Goal: Task Accomplishment & Management: Manage account settings

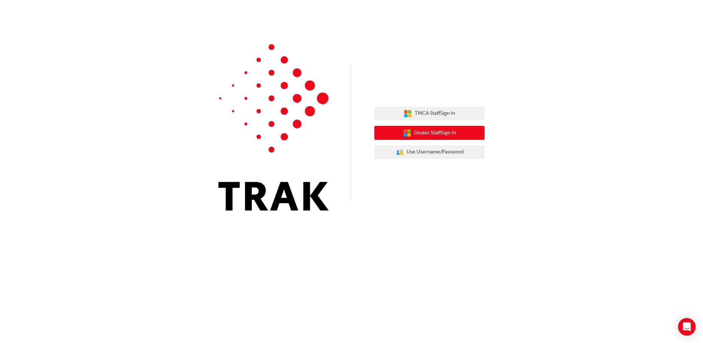
click at [441, 133] on span "Dealer Staff Sign In" at bounding box center [435, 133] width 42 height 8
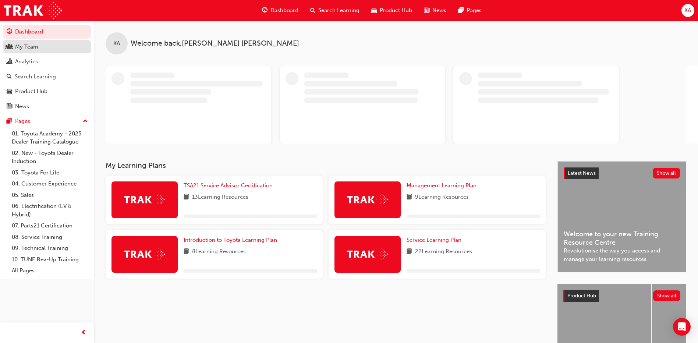
click at [18, 48] on div "My Team" at bounding box center [26, 47] width 23 height 8
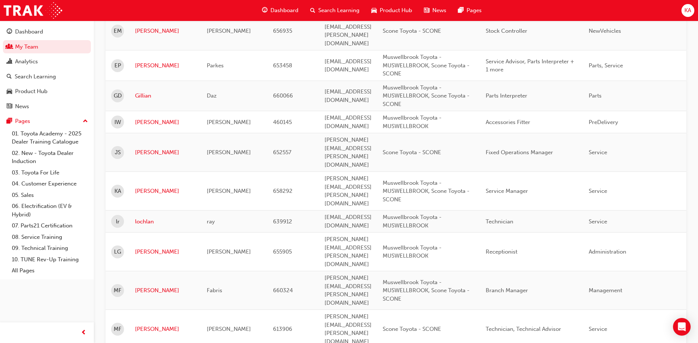
scroll to position [515, 0]
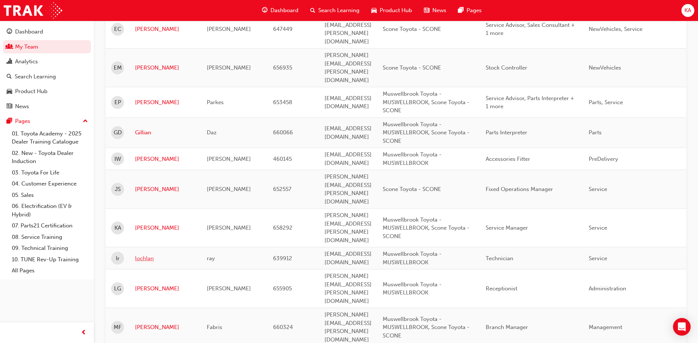
click at [142, 254] on link "lochlan" at bounding box center [165, 258] width 61 height 8
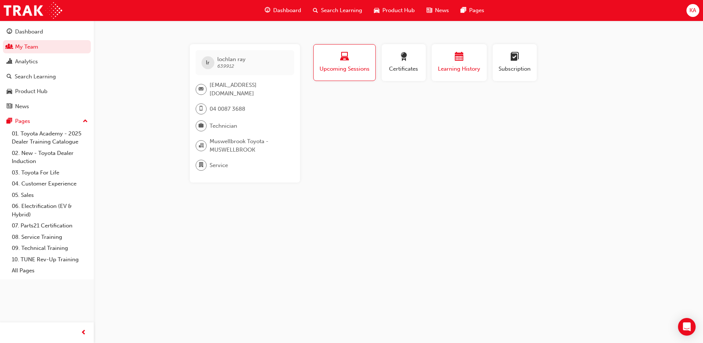
click at [456, 64] on div "Learning History" at bounding box center [459, 62] width 44 height 21
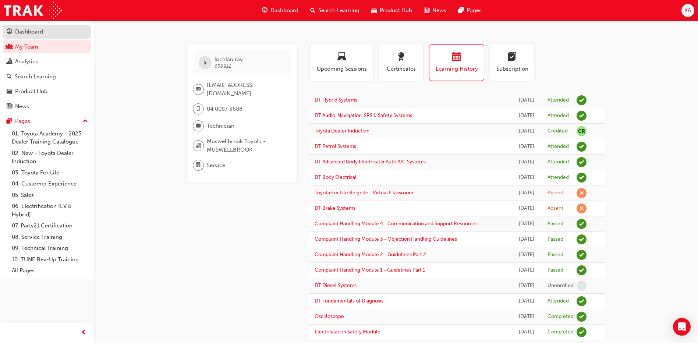
click at [52, 34] on div "Dashboard" at bounding box center [47, 31] width 81 height 9
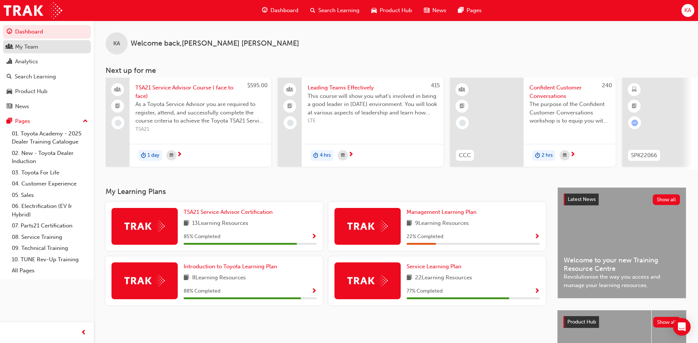
click at [35, 47] on div "My Team" at bounding box center [26, 47] width 23 height 8
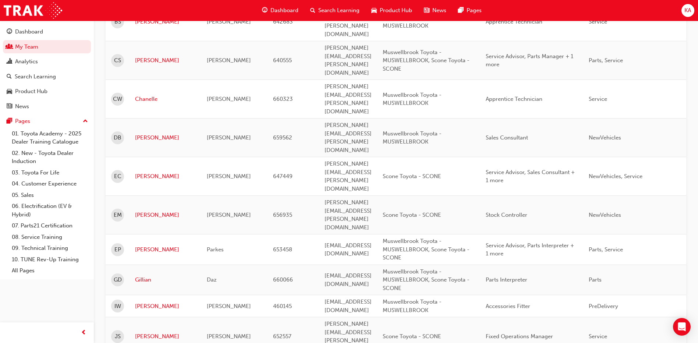
scroll to position [441, 0]
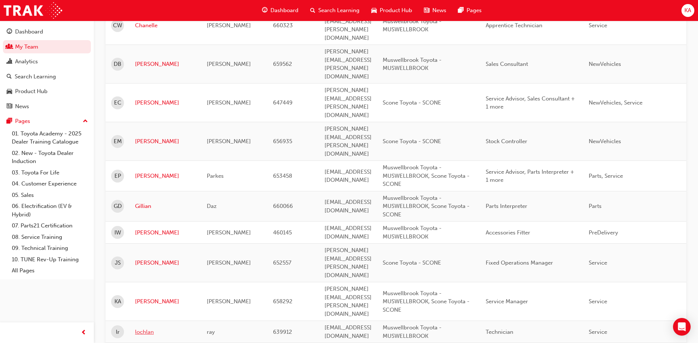
click at [145, 328] on link "lochlan" at bounding box center [165, 332] width 61 height 8
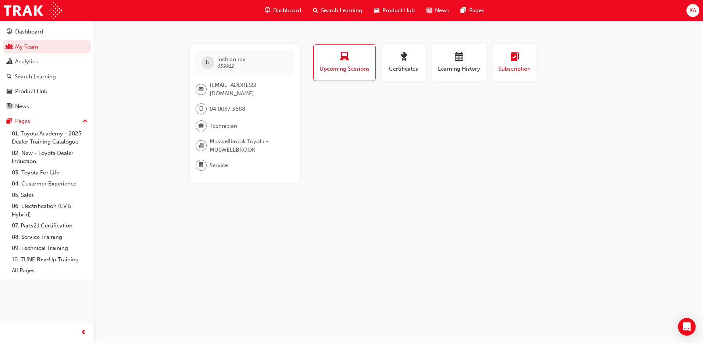
click at [514, 65] on span "Subscription" at bounding box center [514, 69] width 33 height 8
click at [328, 69] on span "Upcoming Sessions" at bounding box center [344, 69] width 51 height 8
click at [404, 57] on span "award-icon" at bounding box center [403, 57] width 9 height 10
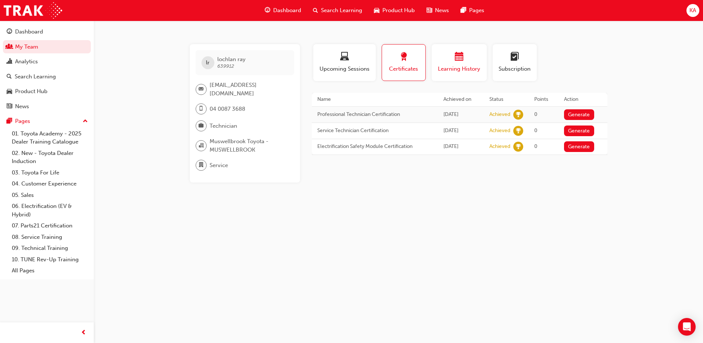
click at [460, 66] on span "Learning History" at bounding box center [459, 69] width 44 height 8
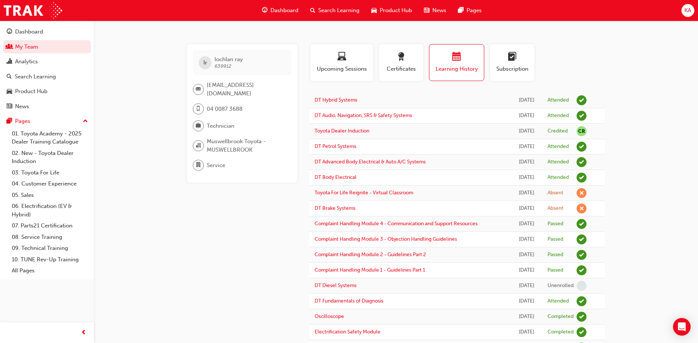
click at [218, 60] on span "lochlan ray" at bounding box center [228, 59] width 28 height 7
click at [225, 68] on span "639912" at bounding box center [222, 66] width 17 height 6
click at [227, 125] on span "Technician" at bounding box center [221, 126] width 28 height 8
click at [227, 151] on span "Muswellbrook Toyota - MUSWELLBROOK" at bounding box center [246, 145] width 79 height 17
click at [20, 46] on link "My Team" at bounding box center [47, 47] width 88 height 14
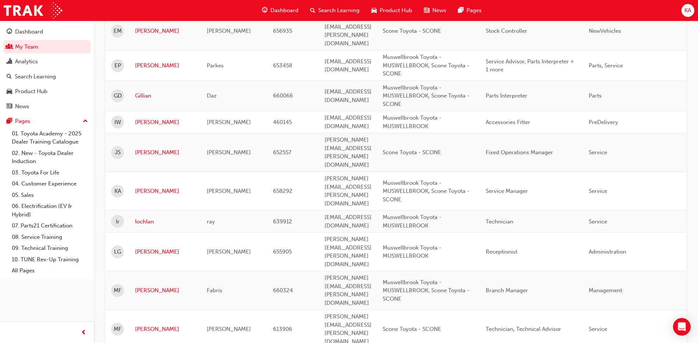
scroll to position [781, 0]
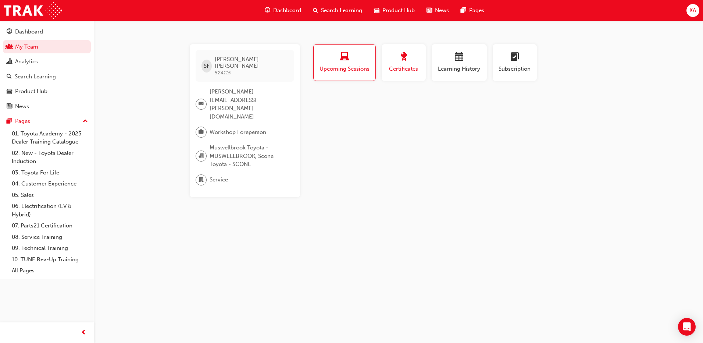
click at [406, 58] on span "award-icon" at bounding box center [403, 57] width 9 height 10
click at [456, 59] on span "calendar-icon" at bounding box center [459, 57] width 9 height 10
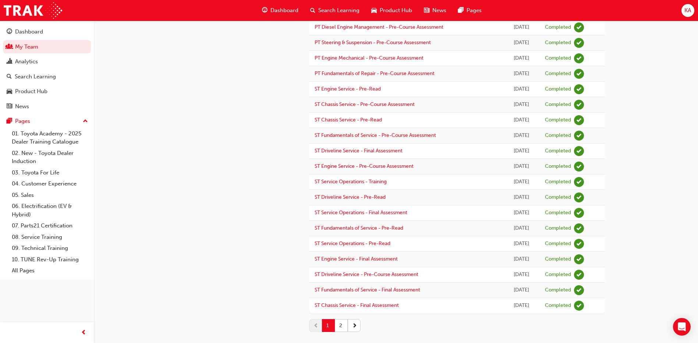
scroll to position [565, 0]
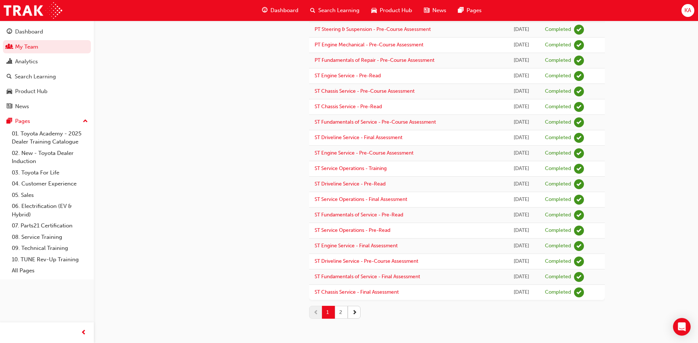
click at [340, 315] on button "2" at bounding box center [341, 312] width 13 height 13
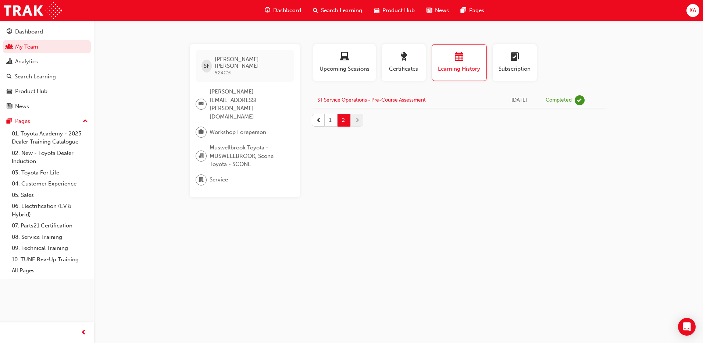
click at [329, 123] on button "1" at bounding box center [331, 120] width 13 height 13
